Goal: Information Seeking & Learning: Learn about a topic

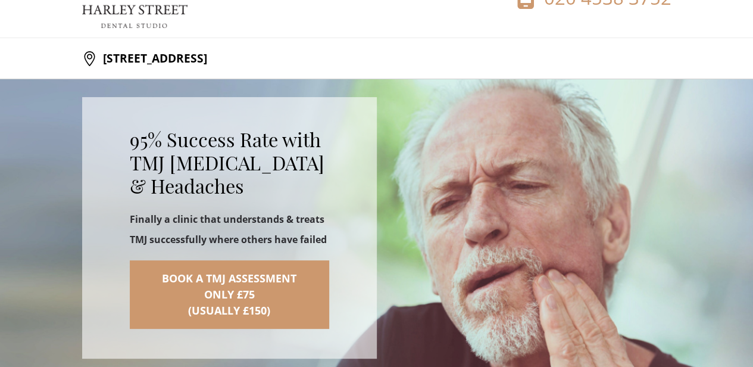
scroll to position [60, 0]
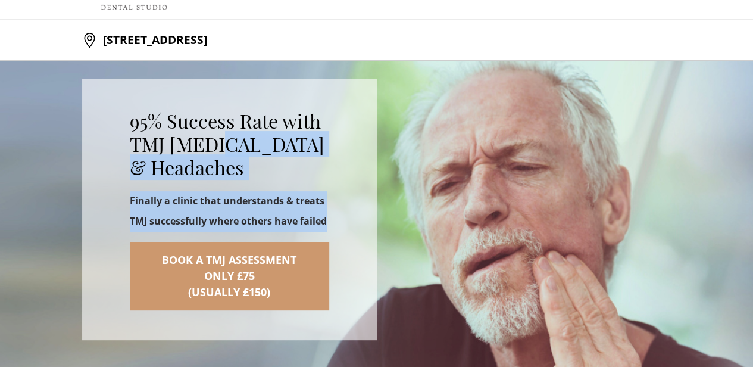
drag, startPoint x: 55, startPoint y: 140, endPoint x: 230, endPoint y: 192, distance: 182.5
click at [230, 192] on div "95% Success Rate with TMJ [MEDICAL_DATA] & Headaches Finally a clinic that unde…" at bounding box center [229, 160] width 199 height 140
click at [230, 192] on p "Finally a clinic that understands & treats TMJ successfully where others have f…" at bounding box center [229, 211] width 199 height 40
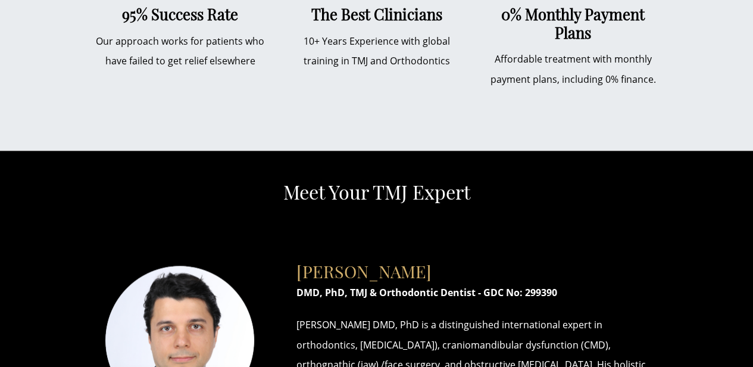
scroll to position [655, 0]
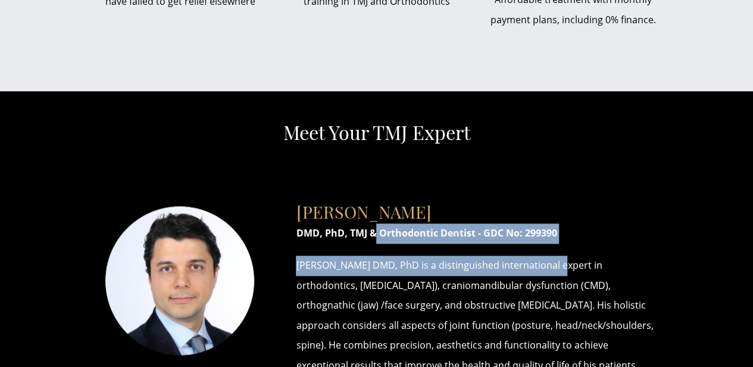
drag, startPoint x: 349, startPoint y: 232, endPoint x: 531, endPoint y: 266, distance: 185.3
click at [531, 266] on div "[PERSON_NAME] DMD, PhD, TMJ & Orthodontic Dentist - GDC No: 299390 [PERSON_NAME…" at bounding box center [474, 282] width 393 height 198
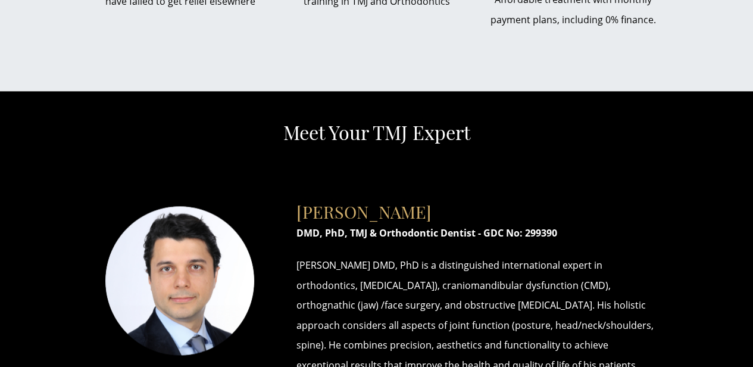
click at [482, 286] on p "[PERSON_NAME] DMD, PhD is a distinguished international expert in orthodontics,…" at bounding box center [474, 315] width 357 height 120
drag, startPoint x: 457, startPoint y: 258, endPoint x: 486, endPoint y: 337, distance: 84.4
click at [486, 337] on p "[PERSON_NAME] DMD, PhD is a distinguished international expert in orthodontics,…" at bounding box center [474, 315] width 357 height 120
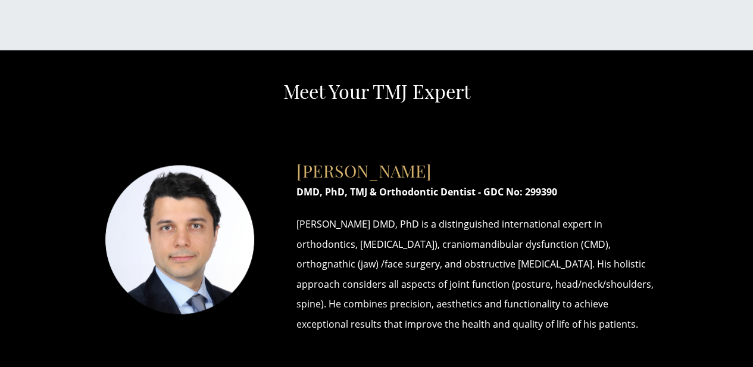
scroll to position [714, 0]
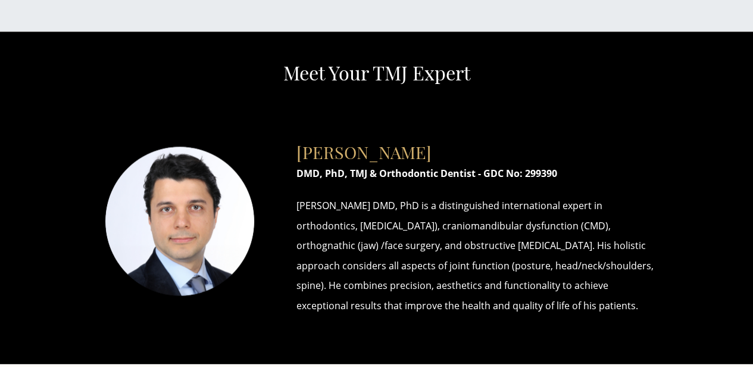
click at [380, 267] on p "[PERSON_NAME] DMD, PhD is a distinguished international expert in orthodontics,…" at bounding box center [474, 256] width 357 height 120
drag, startPoint x: 433, startPoint y: 265, endPoint x: 495, endPoint y: 279, distance: 64.1
click at [495, 279] on p "[PERSON_NAME] DMD, PhD is a distinguished international expert in orthodontics,…" at bounding box center [474, 256] width 357 height 120
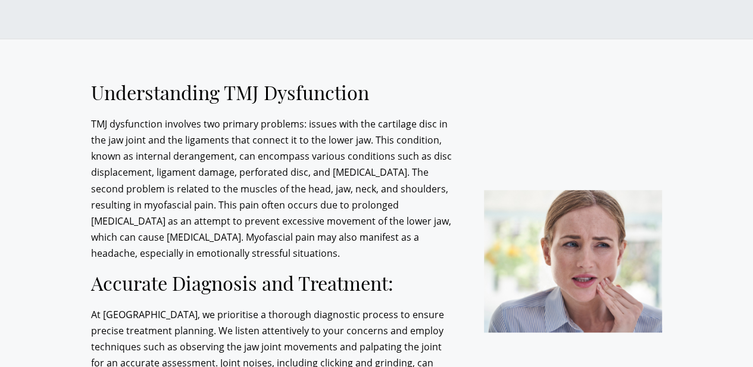
scroll to position [2619, 0]
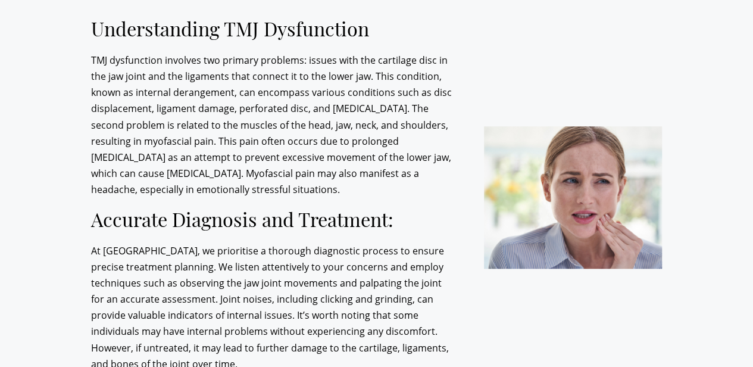
drag, startPoint x: 204, startPoint y: 90, endPoint x: 264, endPoint y: 171, distance: 101.3
click at [264, 243] on p "At [GEOGRAPHIC_DATA], we prioritise a thorough diagnostic process to ensure pre…" at bounding box center [273, 308] width 365 height 130
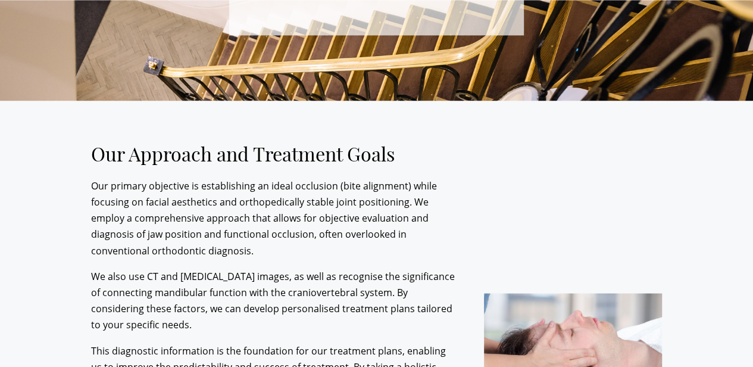
scroll to position [3095, 0]
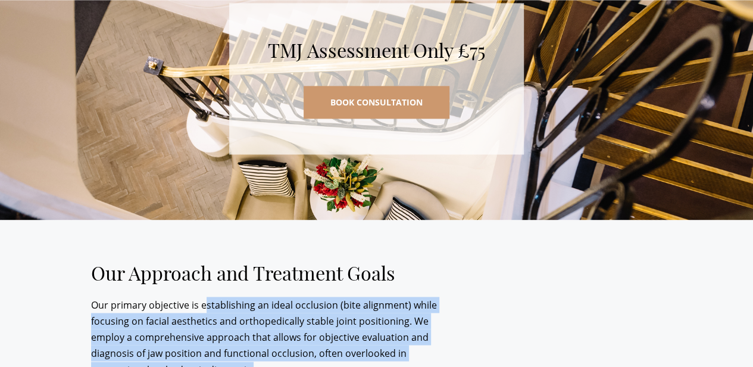
drag, startPoint x: 124, startPoint y: 112, endPoint x: 196, endPoint y: 160, distance: 86.3
click at [196, 296] on p "Our primary objective is establishing an ideal occlusion (bite alignment) while…" at bounding box center [273, 336] width 365 height 81
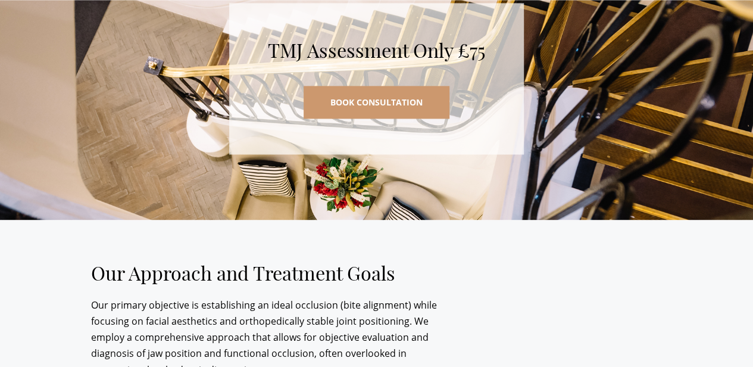
drag, startPoint x: 35, startPoint y: 192, endPoint x: 223, endPoint y: 215, distance: 190.2
drag, startPoint x: 64, startPoint y: 204, endPoint x: 186, endPoint y: 253, distance: 131.4
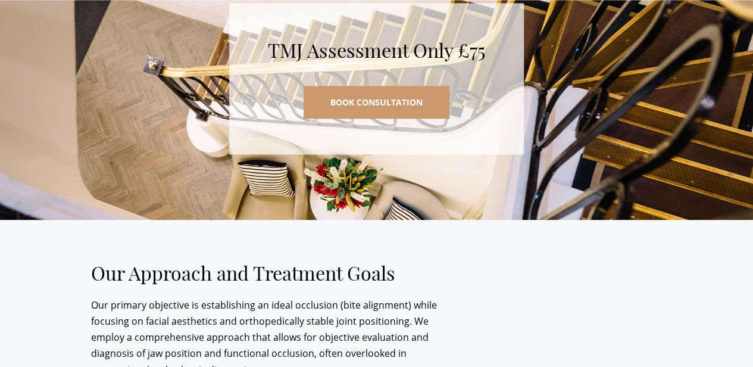
drag, startPoint x: 229, startPoint y: 248, endPoint x: 304, endPoint y: 294, distance: 88.2
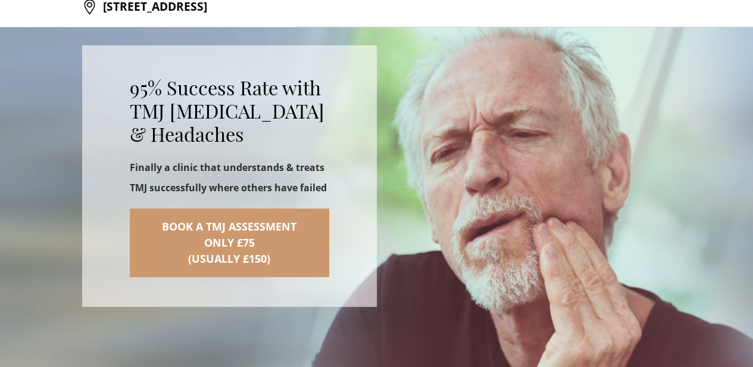
scroll to position [0, 0]
